Goal: Task Accomplishment & Management: Use online tool/utility

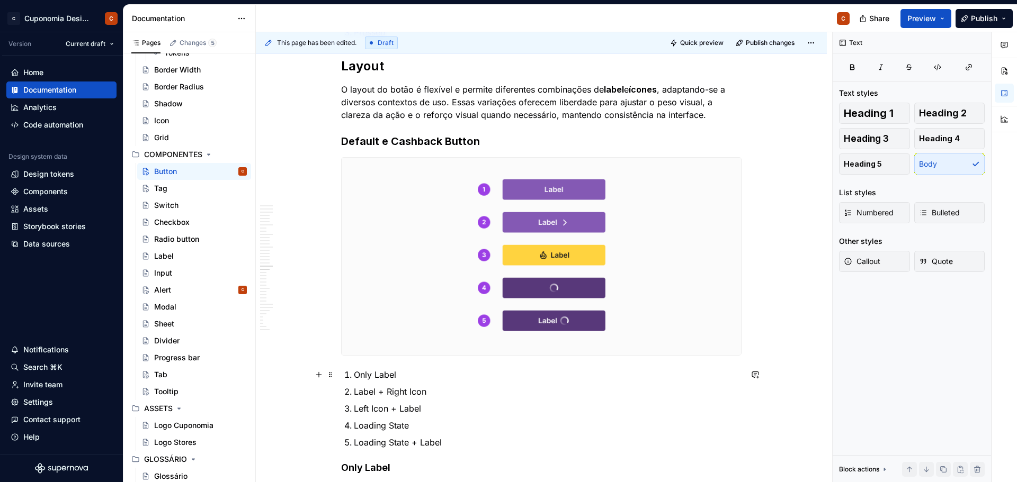
scroll to position [3674, 0]
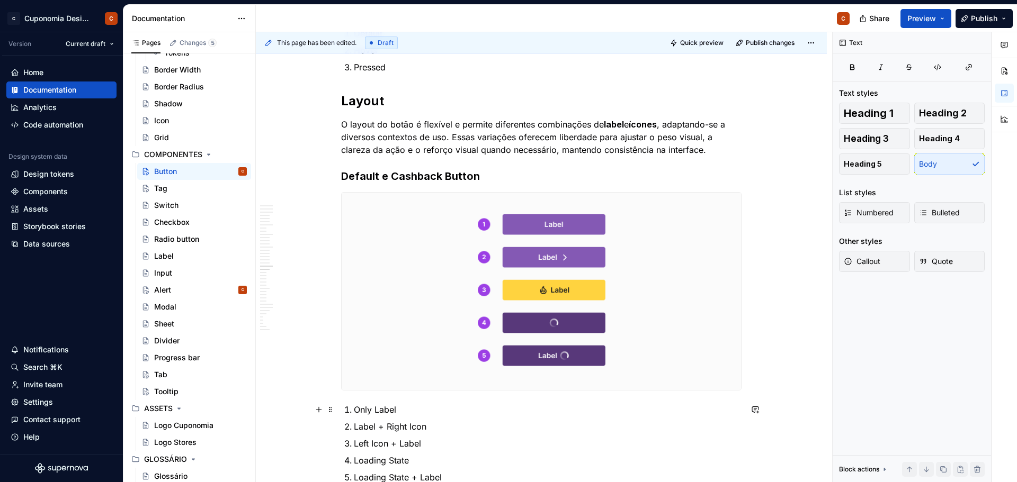
click at [604, 266] on img at bounding box center [541, 292] width 399 height 198
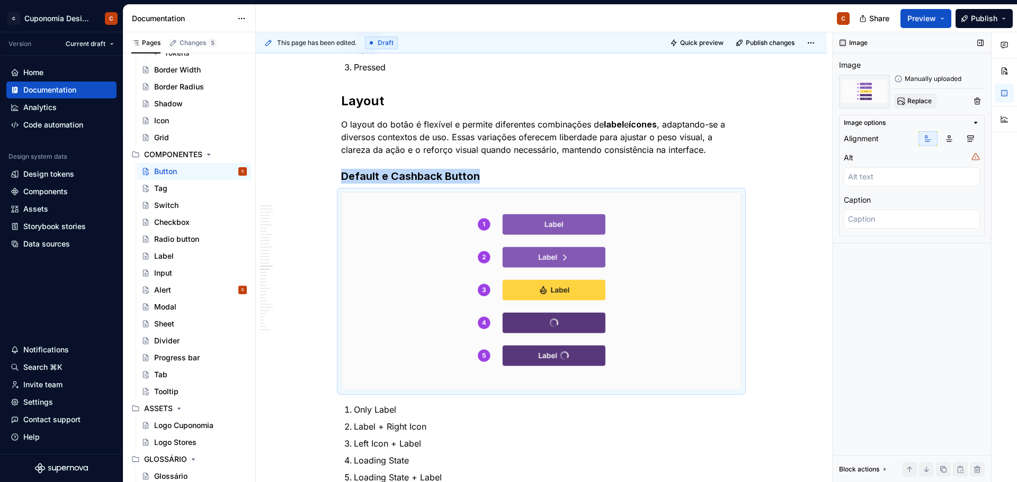
click at [914, 100] on span "Replace" at bounding box center [919, 101] width 24 height 8
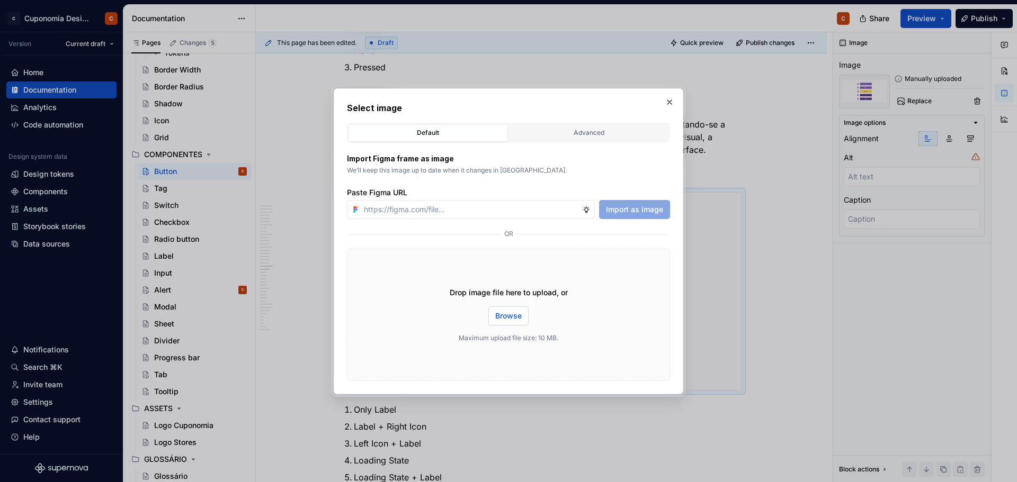
click at [501, 316] on span "Browse" at bounding box center [508, 316] width 26 height 11
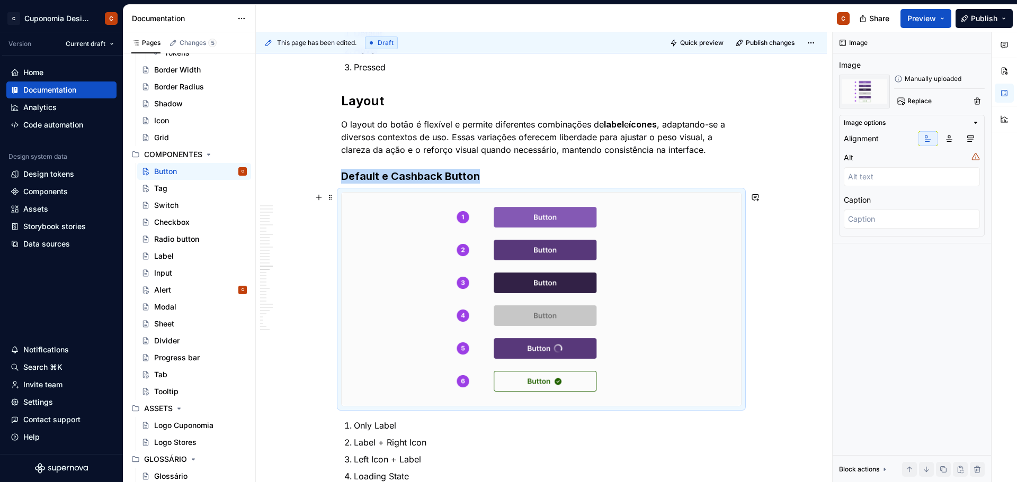
type textarea "*"
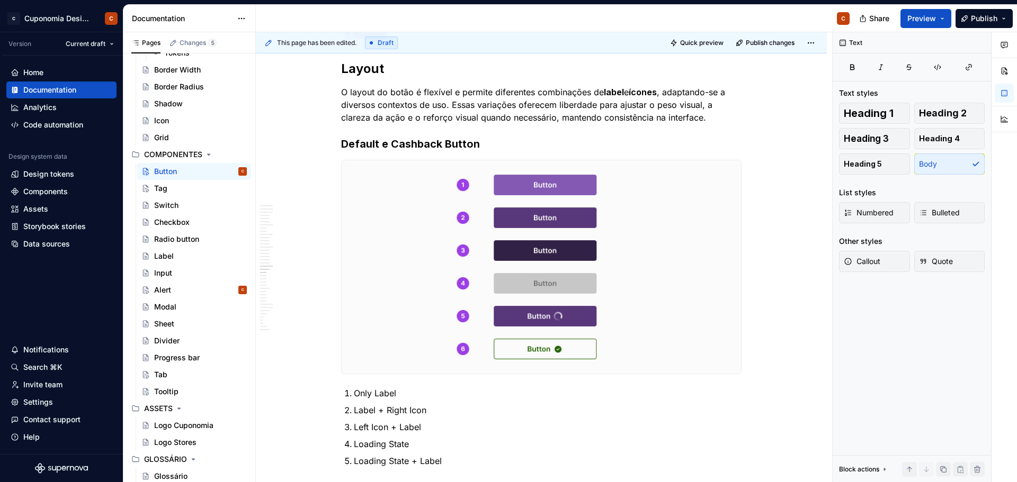
scroll to position [3720, 0]
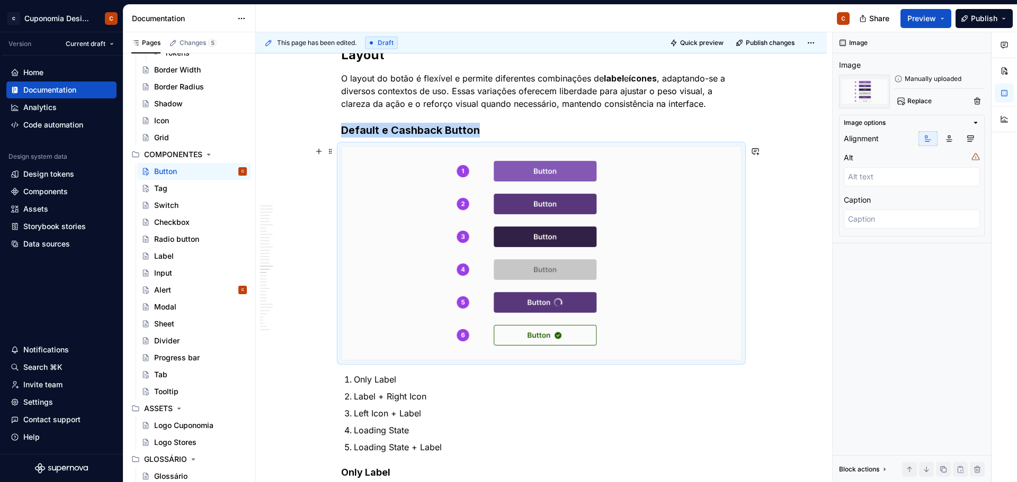
click at [704, 232] on img at bounding box center [541, 254] width 399 height 214
click at [922, 101] on span "Replace" at bounding box center [919, 101] width 24 height 8
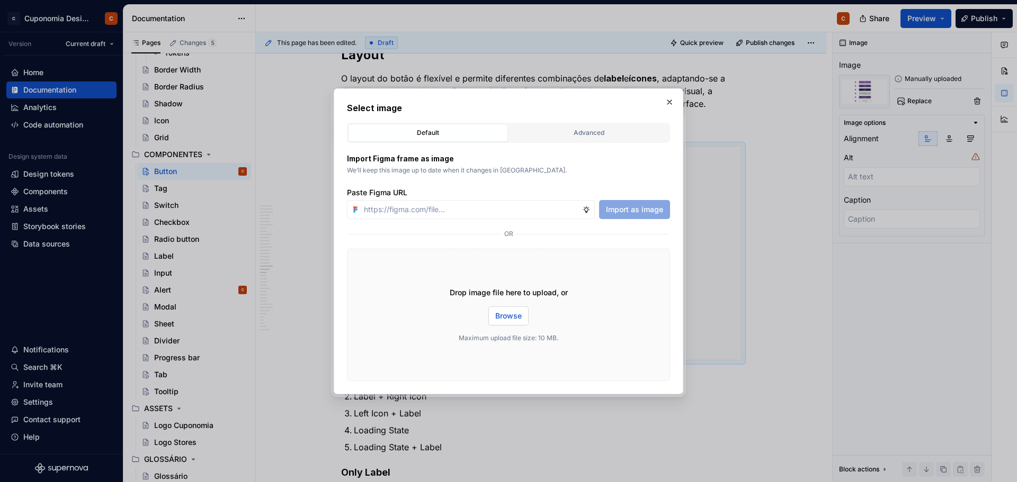
click at [514, 317] on span "Browse" at bounding box center [508, 316] width 26 height 11
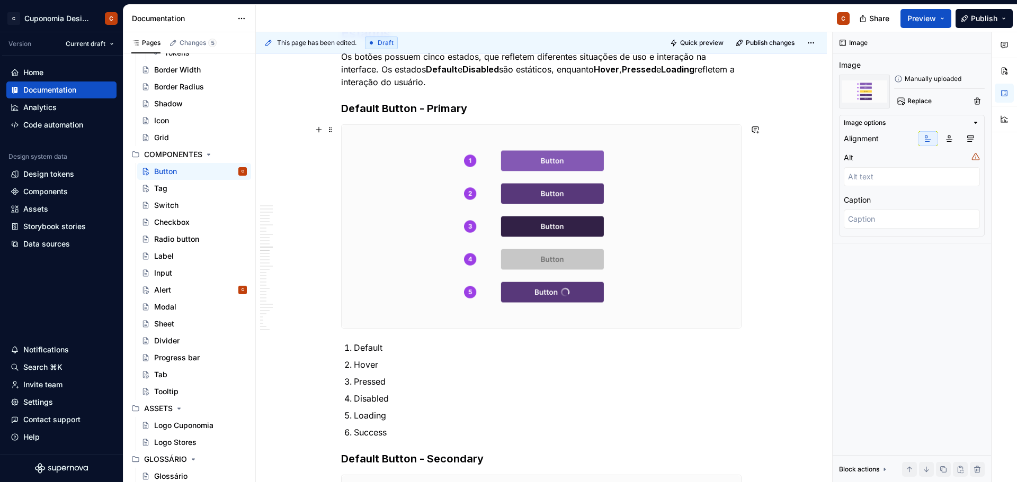
scroll to position [2085, 0]
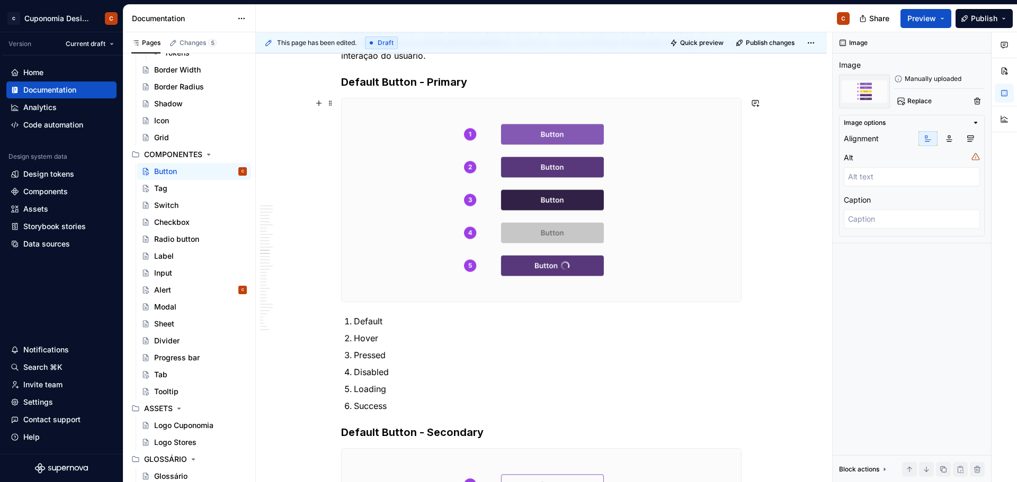
click at [729, 202] on img at bounding box center [541, 199] width 399 height 203
click at [923, 100] on span "Replace" at bounding box center [919, 101] width 24 height 8
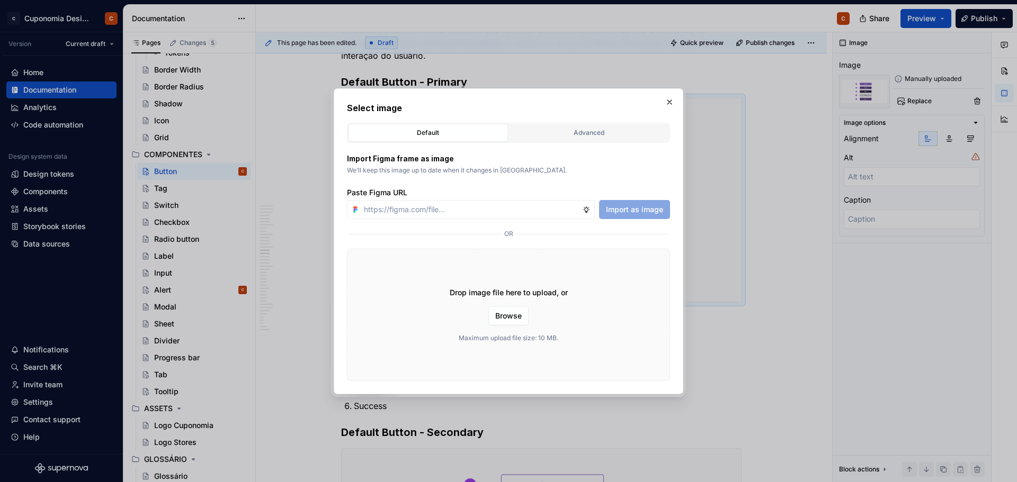
click at [537, 318] on div "Drop image file here to upload, or Browse Maximum upload file size: 10 MB." at bounding box center [508, 315] width 323 height 132
click at [534, 318] on div "Drop image file here to upload, or Browse Maximum upload file size: 10 MB." at bounding box center [508, 315] width 323 height 132
click at [526, 317] on button "Browse" at bounding box center [508, 316] width 40 height 19
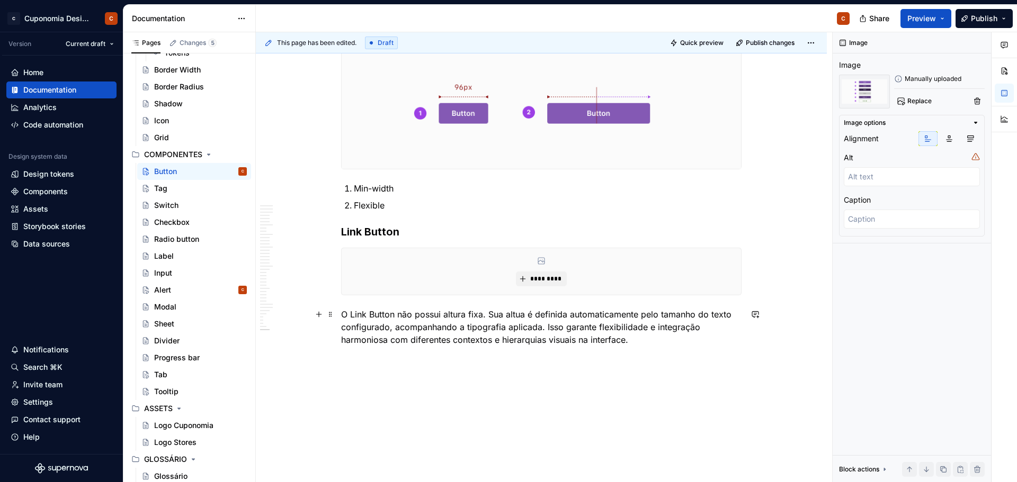
scroll to position [5855, 0]
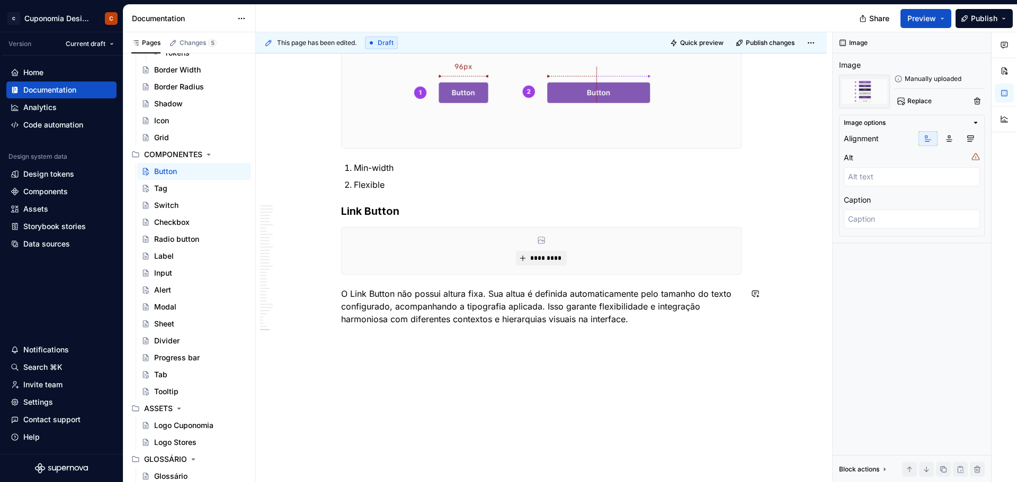
type textarea "*"
